Goal: Find specific page/section

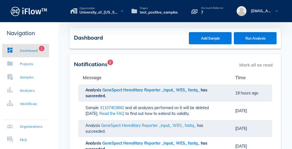
click at [288, 94] on div "Notifications 2 Mark all as read Message Time arrow_upward Analysis GeneSpect H…" at bounding box center [176, 130] width 234 height 152
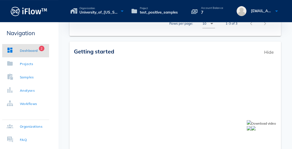
scroll to position [285, 0]
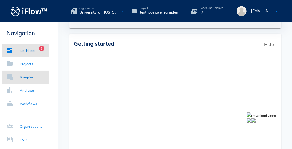
click at [38, 78] on link "Samples" at bounding box center [25, 76] width 47 height 13
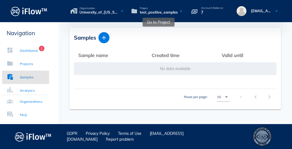
click at [149, 13] on span "test_positive_samples" at bounding box center [159, 13] width 38 height 6
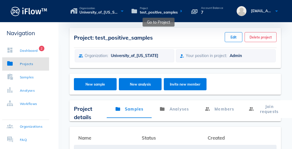
click at [155, 15] on span "test_positive_samples" at bounding box center [159, 13] width 38 height 6
click at [155, 12] on span "test_positive_samples" at bounding box center [159, 13] width 38 height 6
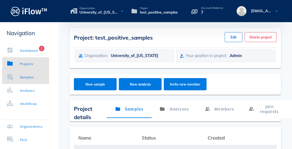
click at [33, 81] on link "Samples" at bounding box center [25, 76] width 47 height 13
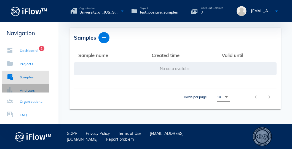
click at [32, 88] on div "Analyses" at bounding box center [27, 91] width 15 height 6
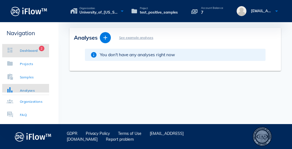
click at [29, 50] on div "Dashboard" at bounding box center [29, 51] width 18 height 6
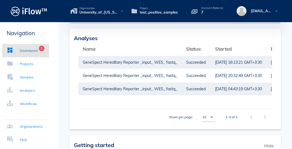
click at [286, 42] on div "Analyses Name arrow_upward Status: arrow_upward Started arrow_upward Finished a…" at bounding box center [176, 78] width 234 height 101
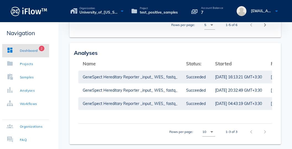
scroll to position [113, 0]
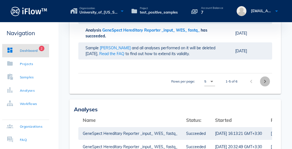
click at [264, 82] on icon "chevron_right" at bounding box center [265, 81] width 7 height 7
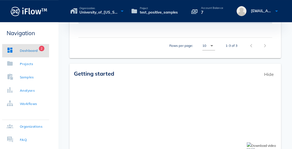
scroll to position [189, 0]
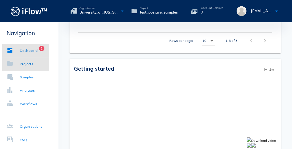
click at [30, 64] on div "Projects" at bounding box center [26, 64] width 13 height 6
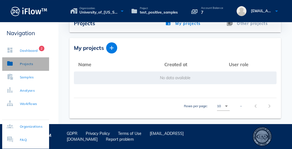
scroll to position [13, 0]
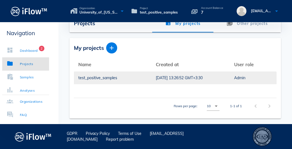
click at [108, 78] on div "test_positive_samples" at bounding box center [112, 77] width 69 height 13
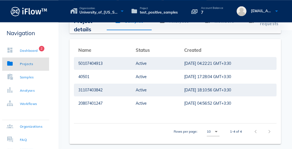
scroll to position [83, 0]
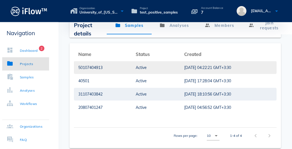
drag, startPoint x: 74, startPoint y: 61, endPoint x: 105, endPoint y: 66, distance: 31.3
click at [105, 66] on td "50107404913" at bounding box center [103, 67] width 58 height 13
copy div "50107404913"
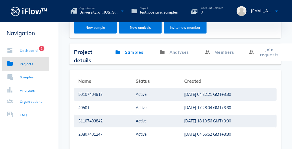
scroll to position [113, 0]
